Goal: Check status: Check status

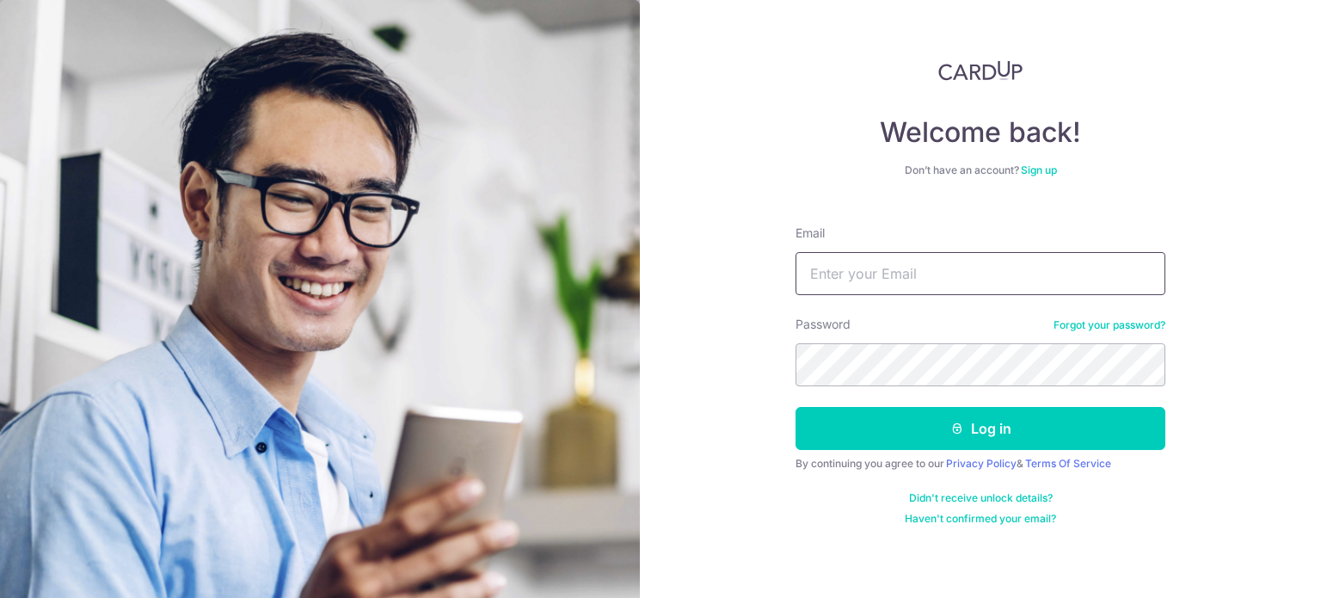
type input "[DOMAIN_NAME][EMAIL_ADDRESS][DOMAIN_NAME]"
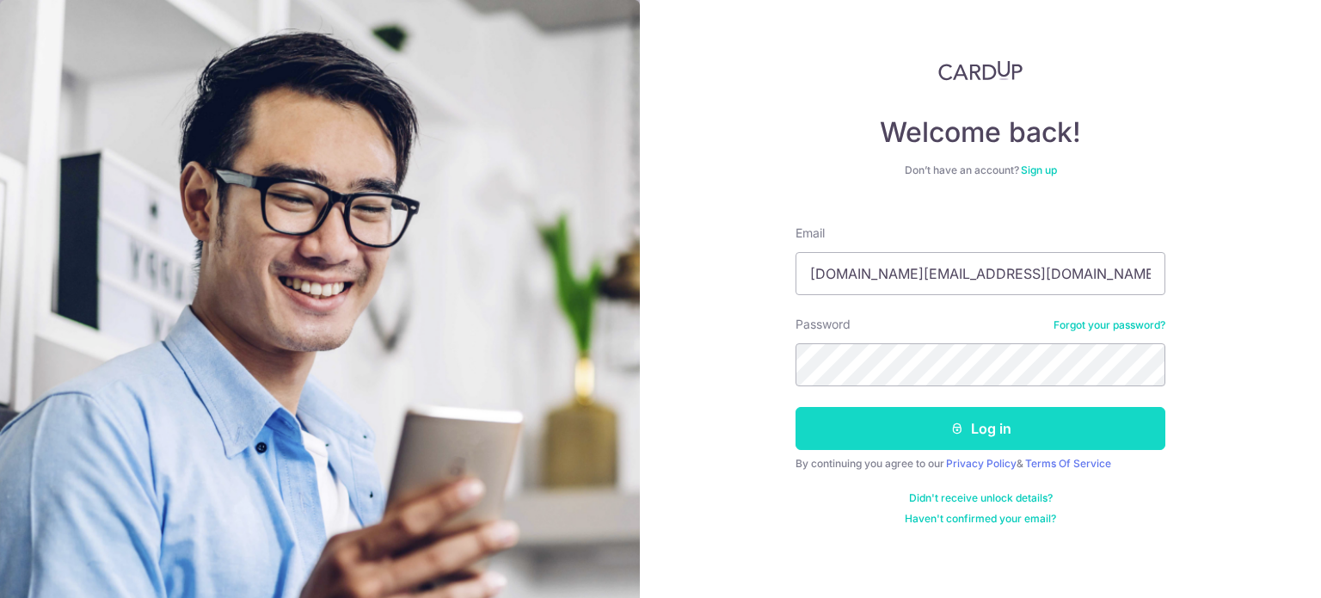
click at [925, 415] on button "Log in" at bounding box center [981, 428] width 370 height 43
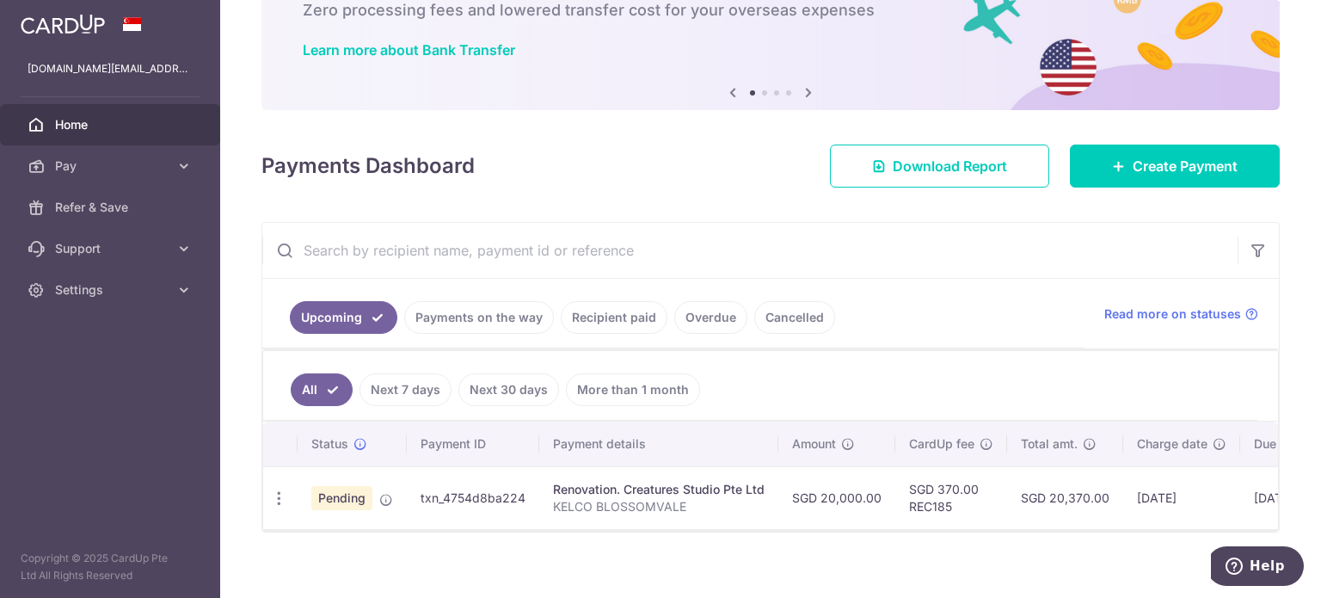
click at [491, 316] on link "Payments on the way" at bounding box center [479, 317] width 150 height 33
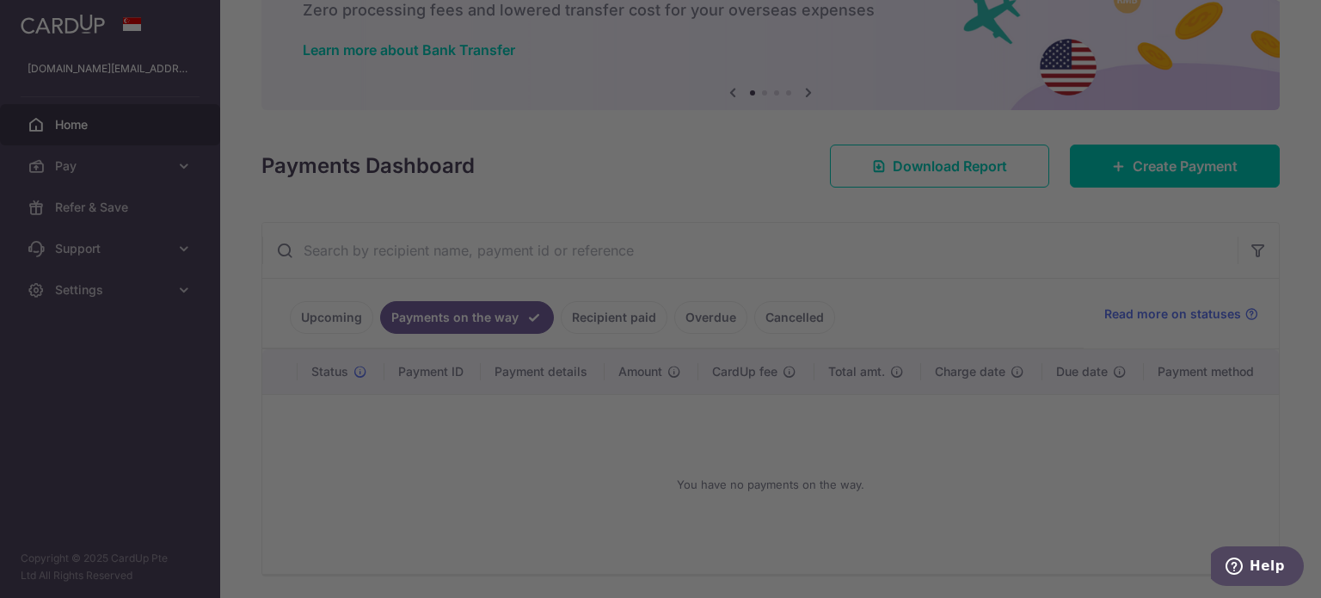
scroll to position [110, 0]
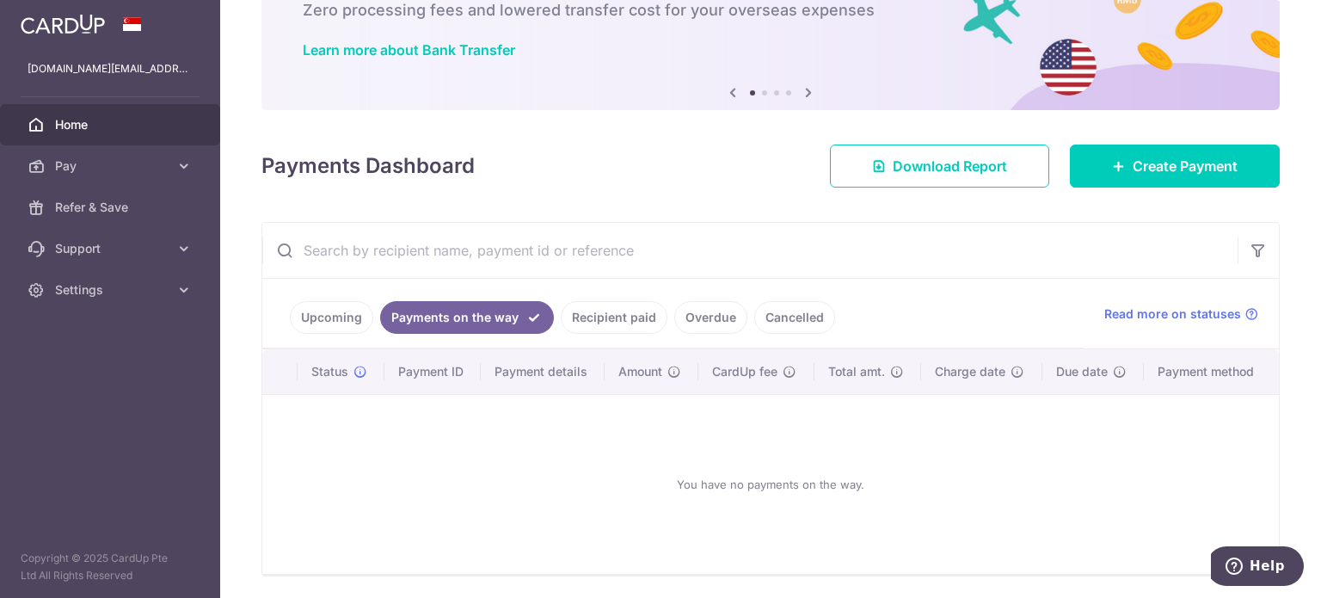
click at [349, 319] on link "Upcoming" at bounding box center [331, 317] width 83 height 33
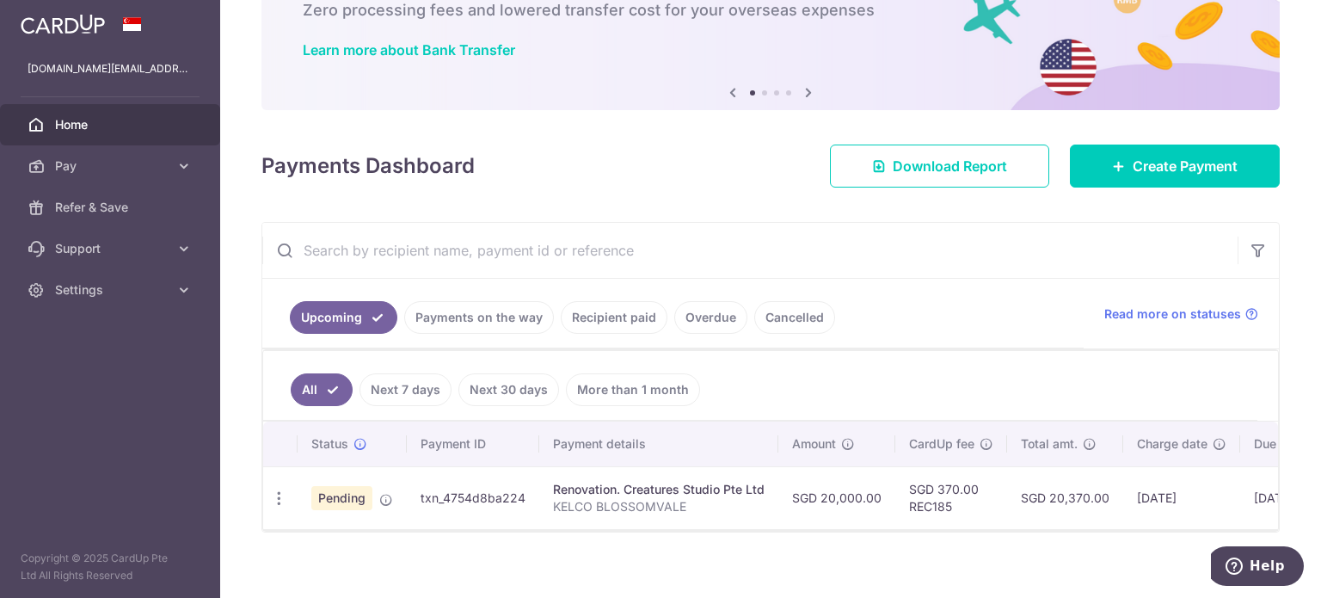
scroll to position [131, 0]
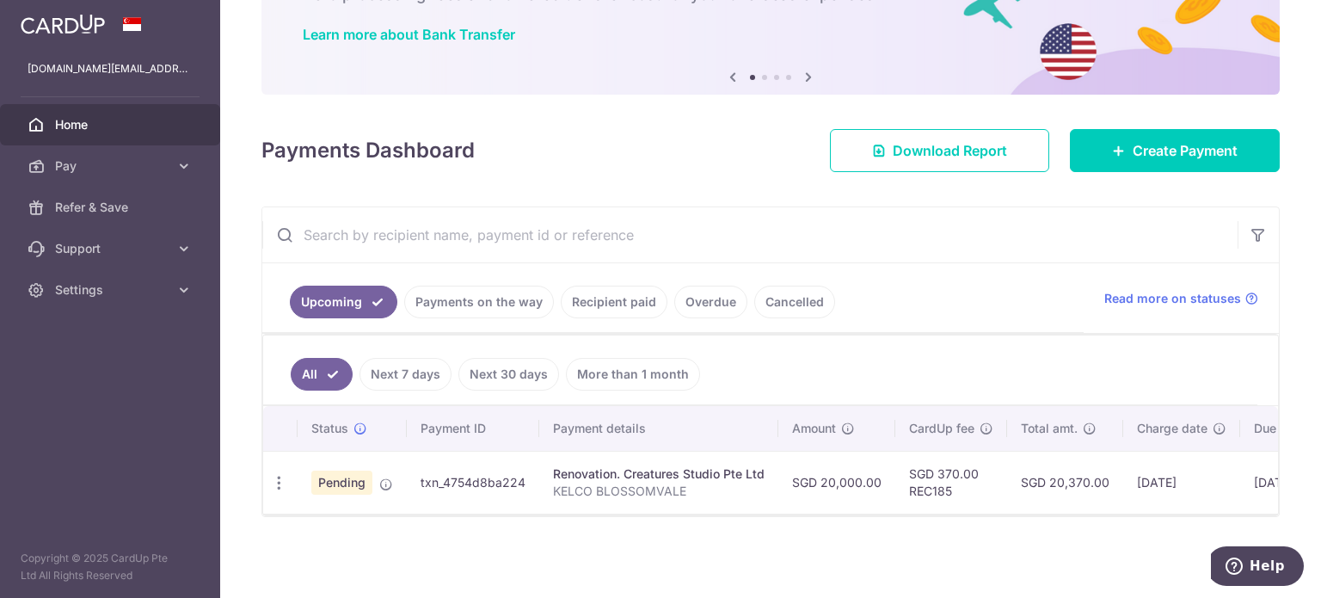
click at [759, 301] on link "Cancelled" at bounding box center [794, 302] width 81 height 33
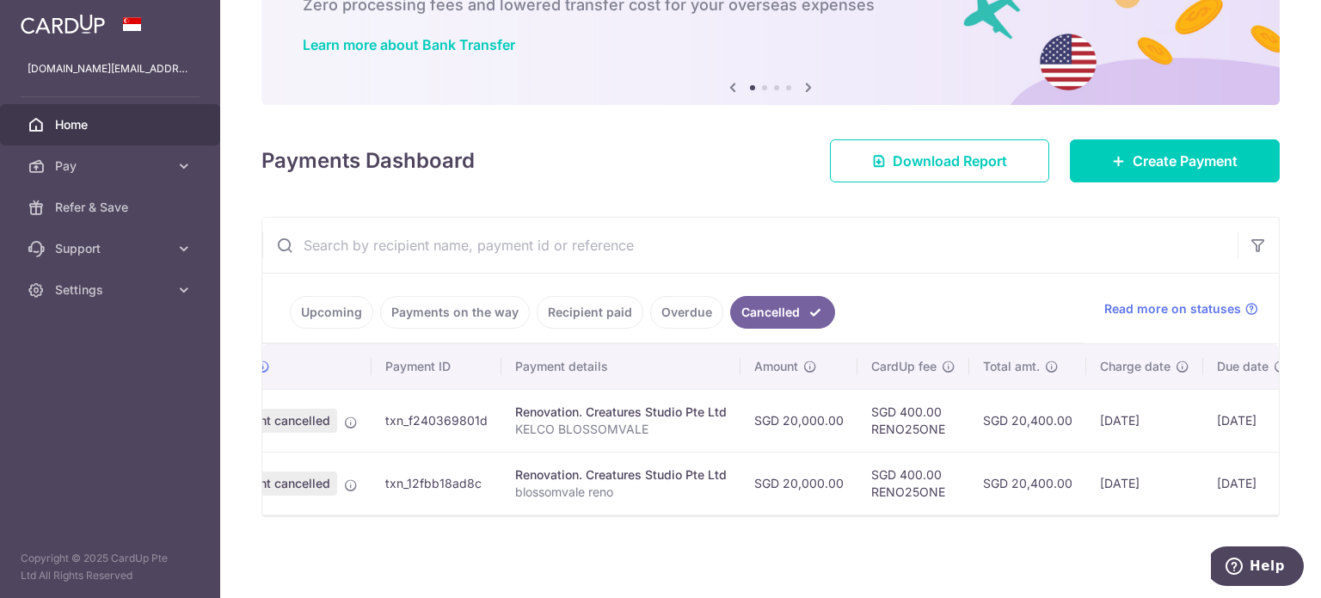
scroll to position [0, 0]
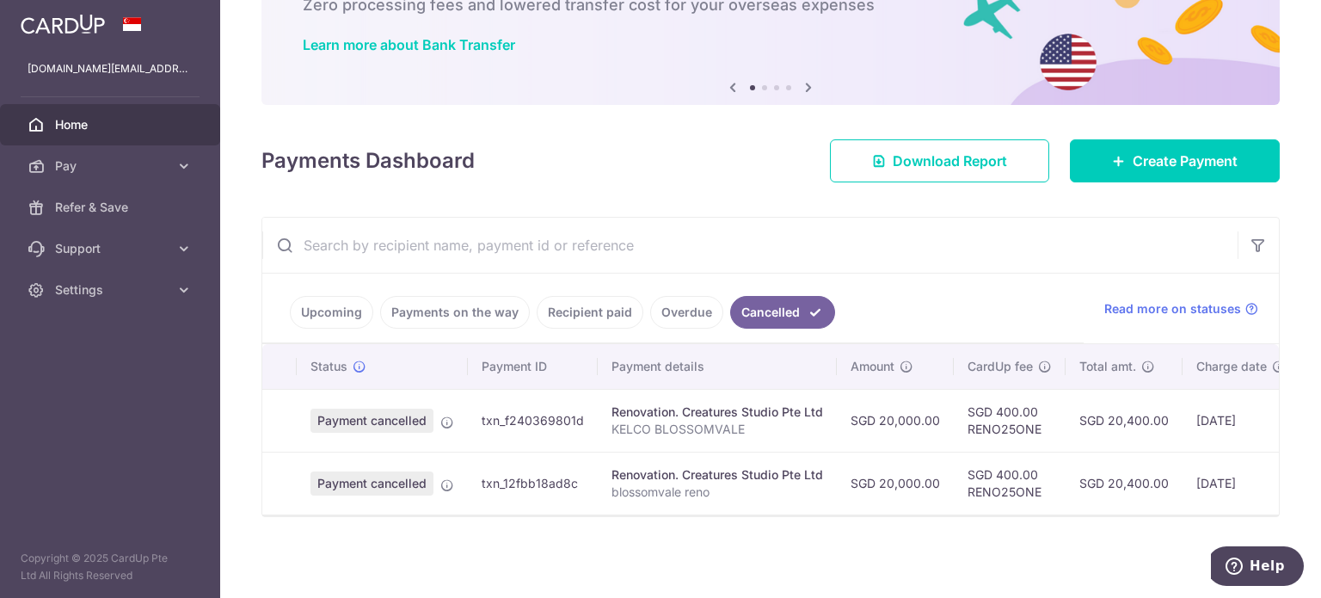
click at [482, 305] on link "Payments on the way" at bounding box center [455, 312] width 150 height 33
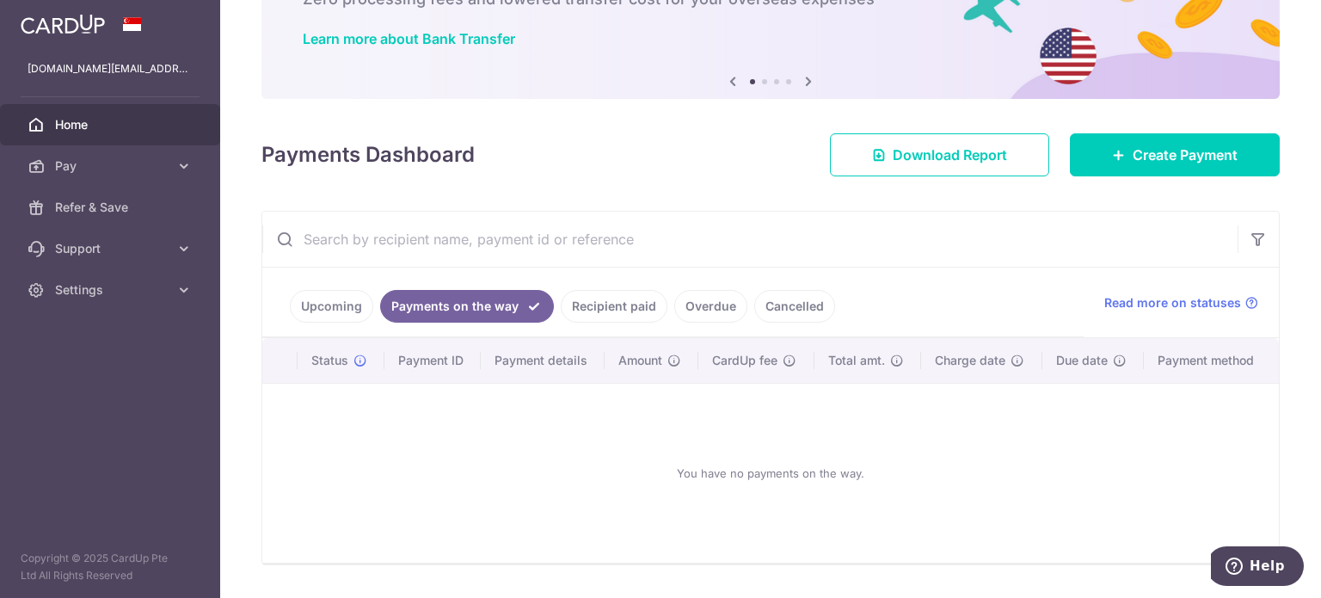
click at [605, 310] on link "Recipient paid" at bounding box center [614, 306] width 107 height 33
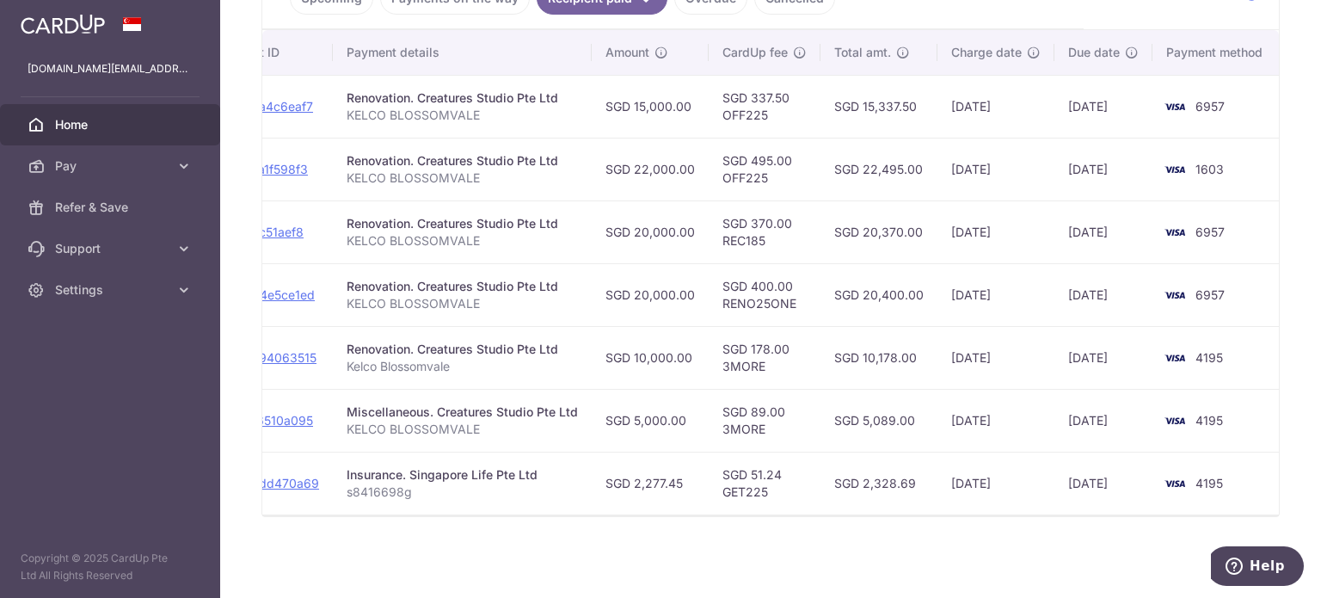
scroll to position [0, 0]
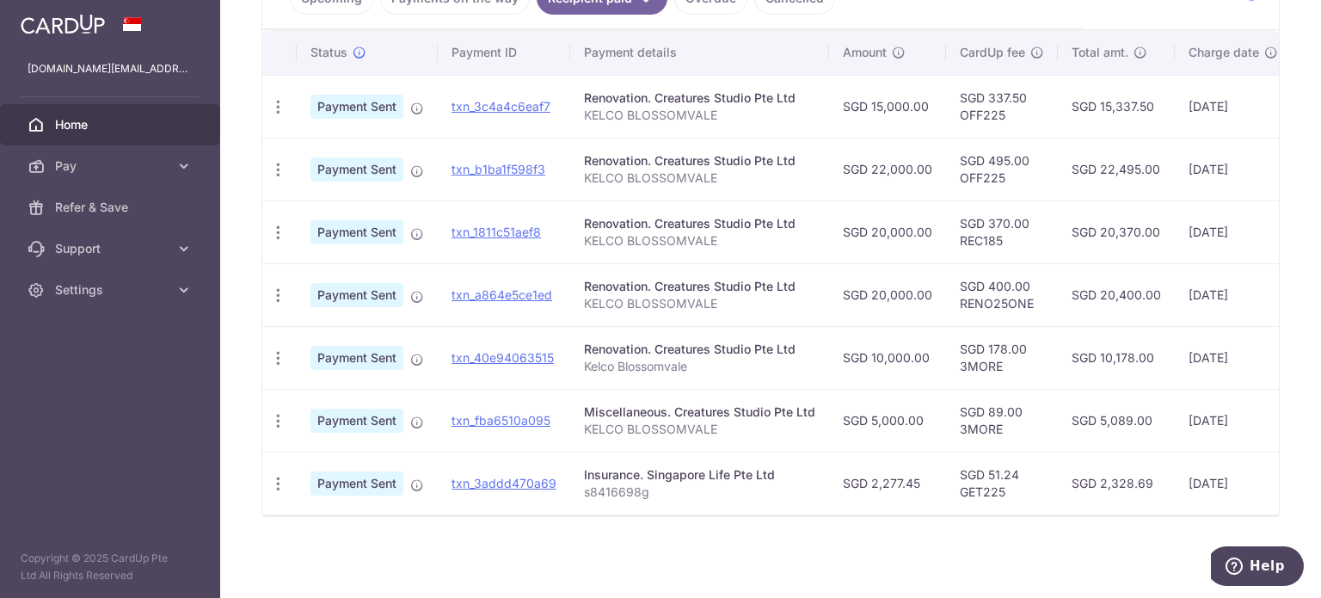
drag, startPoint x: 932, startPoint y: 504, endPoint x: 948, endPoint y: 505, distance: 15.5
click at [948, 505] on tr "PDF Receipt Payment Sent txn_3addd470a69 Insurance. Singapore Life Pte Ltd s841…" at bounding box center [891, 483] width 1258 height 63
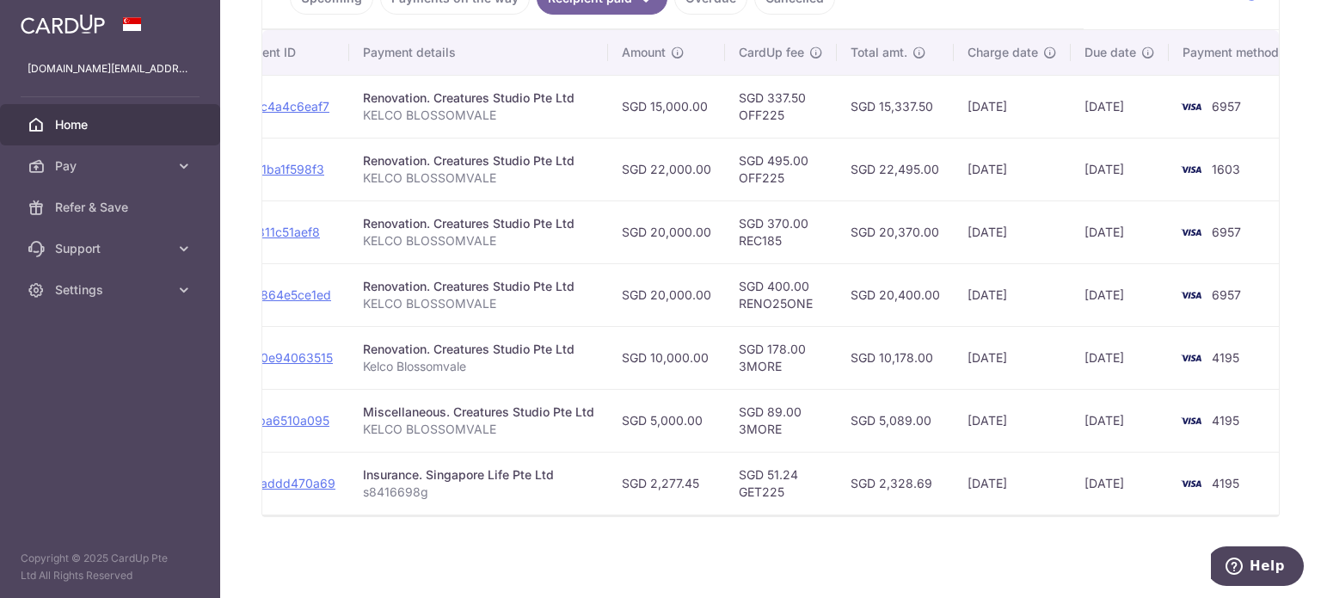
scroll to position [0, 223]
